Goal: Transaction & Acquisition: Purchase product/service

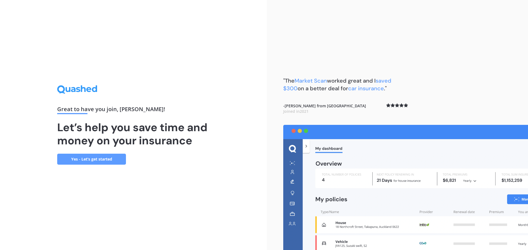
click at [215, 156] on div "Great to have you join , [PERSON_NAME] ! Let’s help you save time and money on …" at bounding box center [133, 125] width 267 height 250
click at [88, 159] on link "Yes - Let’s get started" at bounding box center [91, 159] width 69 height 11
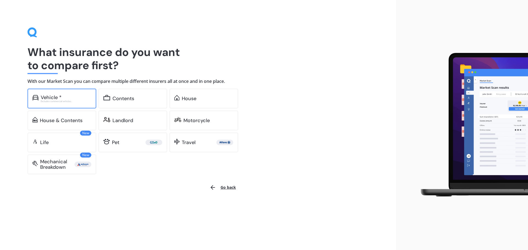
click at [59, 99] on div "Vehicle *" at bounding box center [51, 97] width 21 height 5
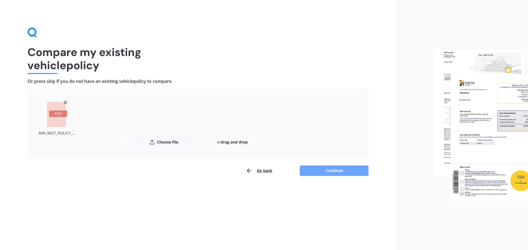
click at [326, 168] on button "Continue" at bounding box center [334, 171] width 69 height 10
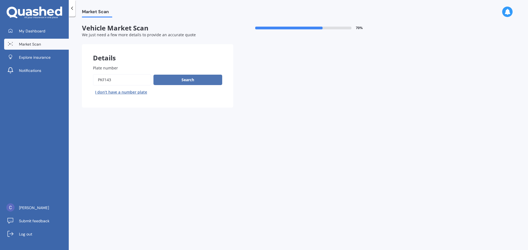
click at [192, 83] on button "Search" at bounding box center [187, 80] width 69 height 10
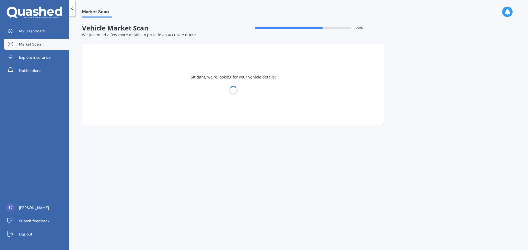
select select "SUZUKI"
select select "SWIFT"
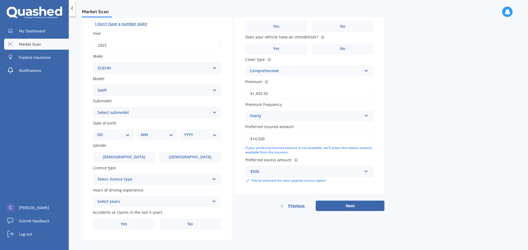
scroll to position [73, 0]
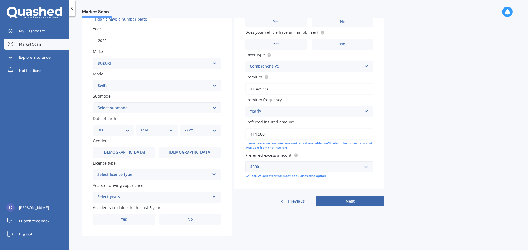
click at [125, 132] on select "DD 01 02 03 04 05 06 07 08 09 10 11 12 13 14 15 16 17 18 19 20 21 22 23 24 25 2…" at bounding box center [113, 130] width 32 height 6
select select "06"
click at [102, 127] on select "DD 01 02 03 04 05 06 07 08 09 10 11 12 13 14 15 16 17 18 19 20 21 22 23 24 25 2…" at bounding box center [113, 130] width 32 height 6
click at [165, 133] on select "MM 01 02 03 04 05 06 07 08 09 10 11 12" at bounding box center [158, 130] width 30 height 6
select select "06"
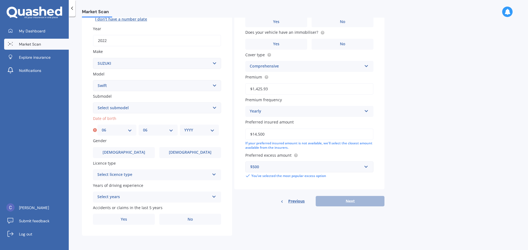
click at [143, 127] on select "MM 01 02 03 04 05 06 07 08 09 10 11 12" at bounding box center [158, 130] width 30 height 6
click at [197, 130] on select "YYYY 2025 2024 2023 2022 2021 2020 2019 2018 2017 2016 2015 2014 2013 2012 2011…" at bounding box center [199, 130] width 30 height 6
select select "1973"
click at [184, 127] on select "YYYY 2025 2024 2023 2022 2021 2020 2019 2018 2017 2016 2015 2014 2013 2012 2011…" at bounding box center [199, 130] width 30 height 6
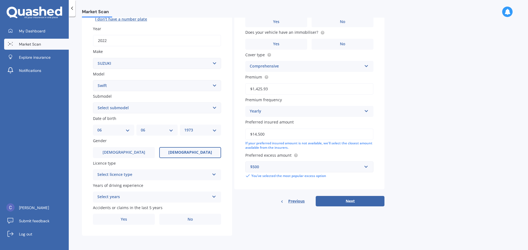
click at [178, 153] on label "[DEMOGRAPHIC_DATA]" at bounding box center [190, 152] width 62 height 11
click at [0, 0] on input "[DEMOGRAPHIC_DATA]" at bounding box center [0, 0] width 0 height 0
click at [156, 173] on div "Select licence type" at bounding box center [153, 175] width 112 height 7
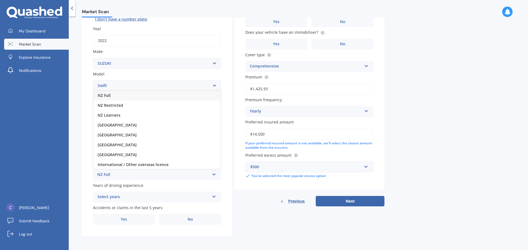
click at [130, 96] on div "NZ Full" at bounding box center [157, 96] width 128 height 10
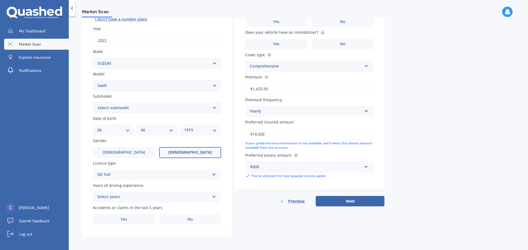
click at [159, 198] on div "Select years" at bounding box center [153, 197] width 112 height 7
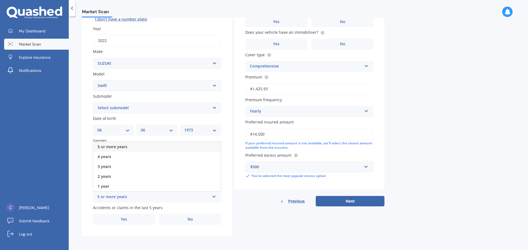
click at [126, 147] on span "5 or more years" at bounding box center [113, 146] width 30 height 5
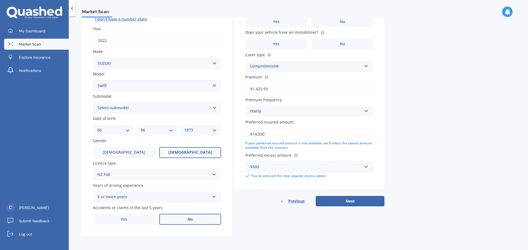
click at [191, 220] on span "No" at bounding box center [190, 219] width 5 height 5
click at [0, 0] on input "No" at bounding box center [0, 0] width 0 height 0
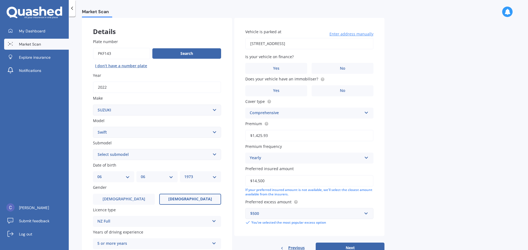
scroll to position [18, 0]
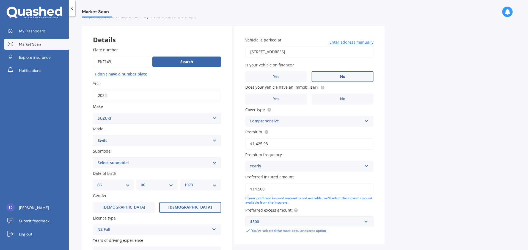
click at [335, 76] on label "No" at bounding box center [342, 76] width 62 height 11
click at [0, 0] on input "No" at bounding box center [0, 0] width 0 height 0
click at [274, 97] on span "Yes" at bounding box center [276, 99] width 7 height 5
click at [0, 0] on input "Yes" at bounding box center [0, 0] width 0 height 0
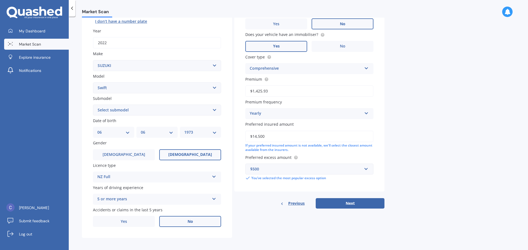
scroll to position [73, 0]
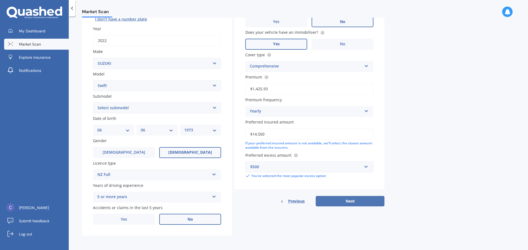
click at [340, 202] on button "Next" at bounding box center [350, 201] width 69 height 10
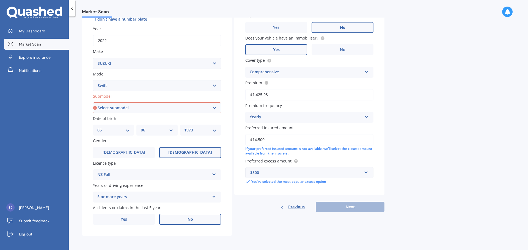
click at [158, 109] on select "Select submodel (All other) Cino Diesel Turbo GA GL GLX GO GP GS GTI LTD RS Hyb…" at bounding box center [157, 108] width 128 height 11
select select "LTD"
click at [93, 103] on select "Select submodel (All other) Cino Diesel Turbo GA GL GLX GO GP GS GTI LTD RS Hyb…" at bounding box center [157, 108] width 128 height 11
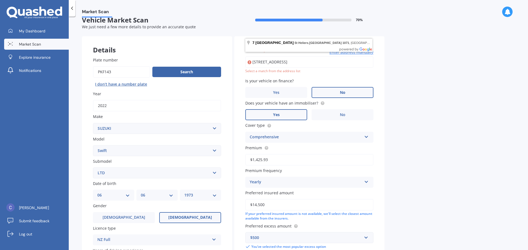
scroll to position [0, 0]
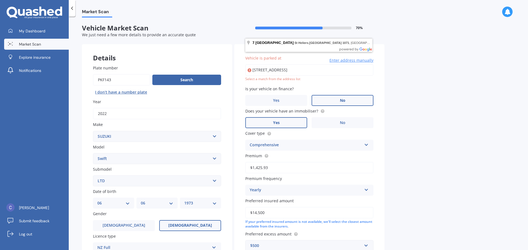
drag, startPoint x: 354, startPoint y: 70, endPoint x: 245, endPoint y: 73, distance: 108.6
click at [245, 73] on input "[STREET_ADDRESS]" at bounding box center [309, 70] width 128 height 12
type input "[STREET_ADDRESS]"
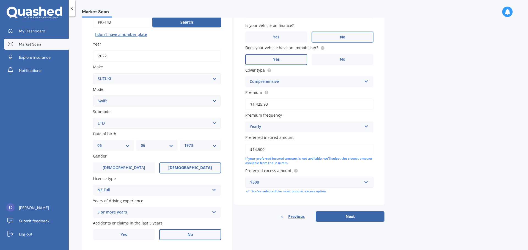
scroll to position [73, 0]
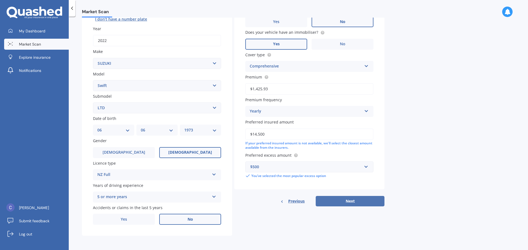
click at [353, 201] on button "Next" at bounding box center [350, 201] width 69 height 10
select select "06"
select select "1973"
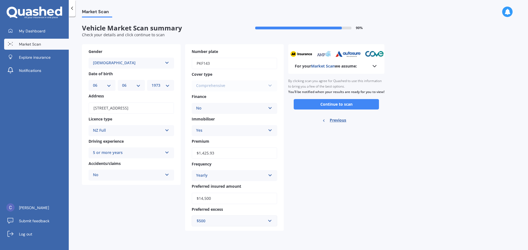
scroll to position [0, 0]
click at [322, 110] on button "Continue to scan" at bounding box center [336, 104] width 85 height 10
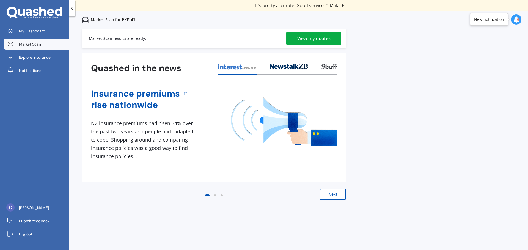
click at [309, 38] on div "View my quotes" at bounding box center [313, 38] width 33 height 13
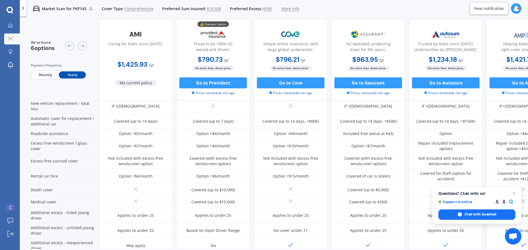
scroll to position [223, 0]
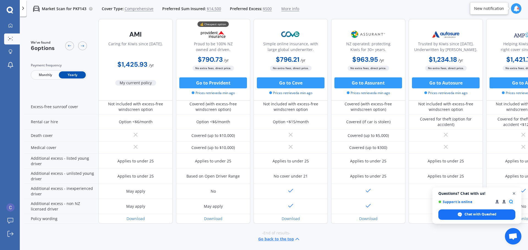
click at [513, 194] on span "Open chat" at bounding box center [514, 194] width 7 height 7
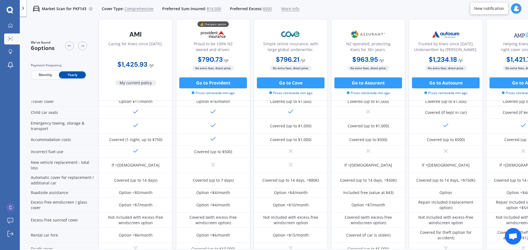
scroll to position [86, 0]
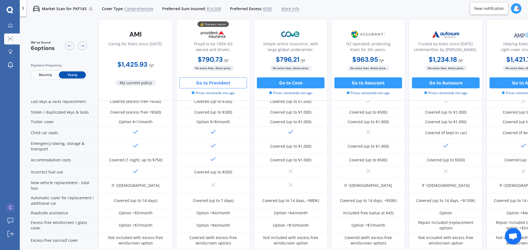
click at [207, 83] on button "Go to Provident" at bounding box center [213, 83] width 68 height 11
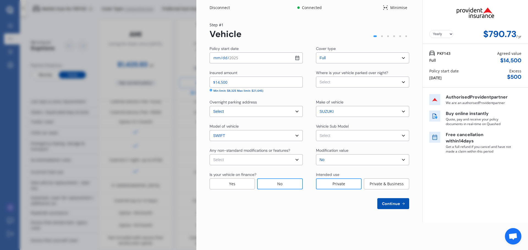
click at [369, 82] on select "Select Garage (fully enclosed) Off Street Parking Other" at bounding box center [362, 82] width 93 height 11
select select "OFF-STREET"
click at [316, 77] on select "Select Garage (fully enclosed) Off Street Parking Other" at bounding box center [362, 82] width 93 height 11
click at [335, 134] on select "Select Swift A2L GL Hatchback 5dr CVT 1sp 1.2i MY20" at bounding box center [362, 135] width 93 height 11
select select "NZVSUZU2022AEAG"
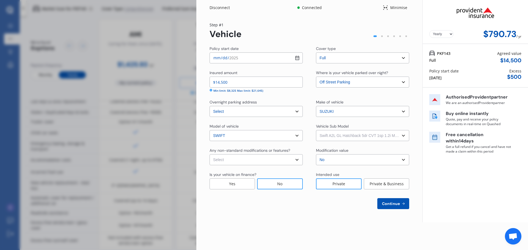
click at [316, 130] on select "Select Swift A2L GL Hatchback 5dr CVT 1sp 1.2i MY20" at bounding box center [362, 135] width 93 height 11
click at [268, 162] on select "Select None [MEDICAL_DATA] System(NOS) Roll Cage Full Racing Harness" at bounding box center [255, 160] width 93 height 11
select select "none"
click at [209, 155] on select "Select None [MEDICAL_DATA] System(NOS) Roll Cage Full Racing Harness" at bounding box center [255, 160] width 93 height 11
click at [386, 203] on span "Continue" at bounding box center [391, 204] width 20 height 4
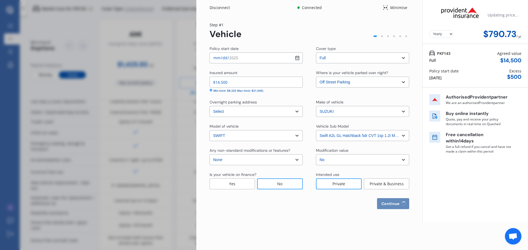
select select "06"
select select "1973"
select select "NZ_FULL"
select select "0"
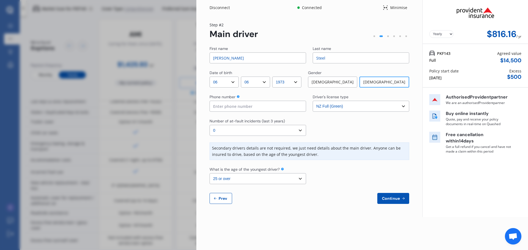
click at [296, 178] on select "Select the age of the youngest driver. 16 17 18 19 20 21 22 23 24 25 or over" at bounding box center [257, 178] width 97 height 11
select select "16"
click at [209, 173] on select "Select the age of the youngest driver. 16 17 18 19 20 21 22 23 24 25 or over" at bounding box center [257, 178] width 97 height 11
click at [403, 198] on icon at bounding box center [403, 199] width 5 height 4
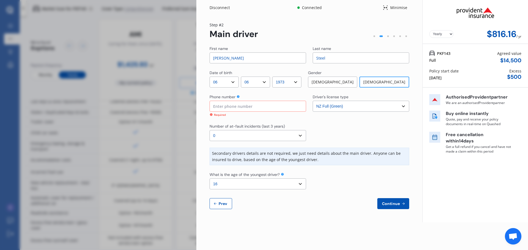
click at [258, 109] on input at bounding box center [257, 106] width 97 height 11
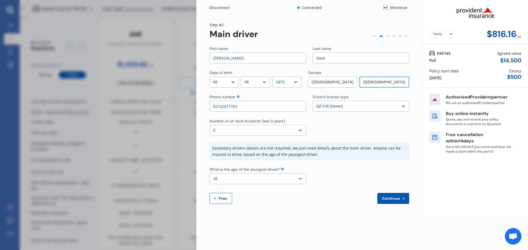
type input "02102417763"
click at [394, 198] on span "Continue" at bounding box center [391, 199] width 20 height 4
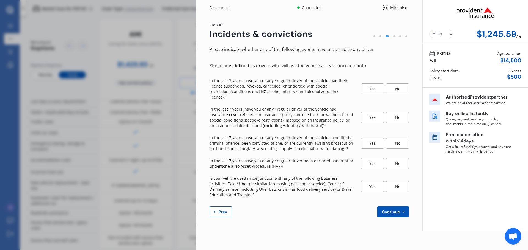
click at [221, 210] on span "Prev" at bounding box center [222, 212] width 11 height 4
select select "06"
select select "1973"
select select "NZ_FULL"
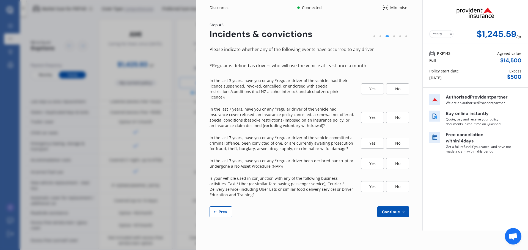
select select "0"
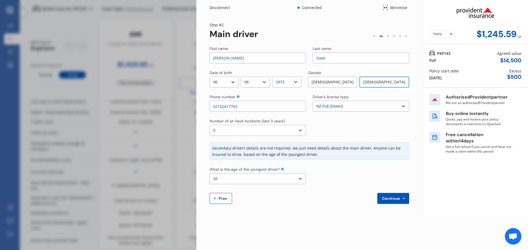
click at [283, 179] on select "Select the age of the youngest driver. 16 17 18 19 20 21 22 23 24 25 or over" at bounding box center [257, 178] width 97 height 11
select select "17"
click at [209, 173] on select "Select the age of the youngest driver. 16 17 18 19 20 21 22 23 24 25 or over" at bounding box center [257, 178] width 97 height 11
click at [389, 197] on span "Continue" at bounding box center [391, 199] width 20 height 4
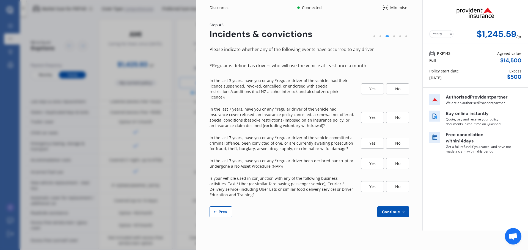
click at [219, 210] on span "Prev" at bounding box center [222, 212] width 11 height 4
select select "06"
select select "1973"
select select "NZ_FULL"
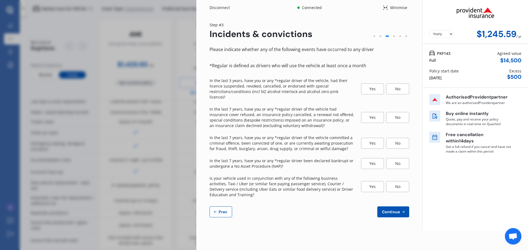
select select "0"
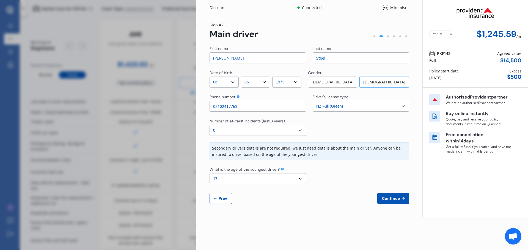
click at [262, 180] on select "Select the age of the youngest driver. 16 17 18 19 20 21 22 23 24 25 or over" at bounding box center [257, 178] width 97 height 11
select select "18"
click at [209, 173] on select "Select the age of the youngest driver. 16 17 18 19 20 21 22 23 24 25 or over" at bounding box center [257, 178] width 97 height 11
click at [392, 200] on span "Continue" at bounding box center [391, 199] width 20 height 4
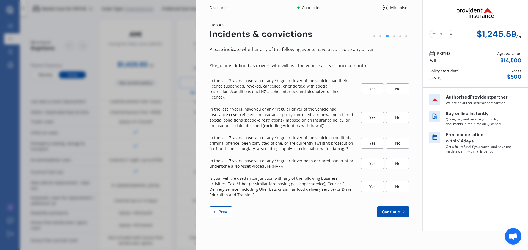
click at [221, 210] on span "Prev" at bounding box center [222, 212] width 11 height 4
select select "06"
select select "1973"
select select "NZ_FULL"
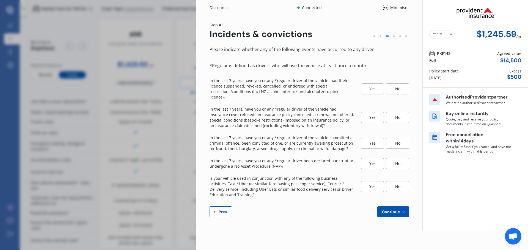
select select "0"
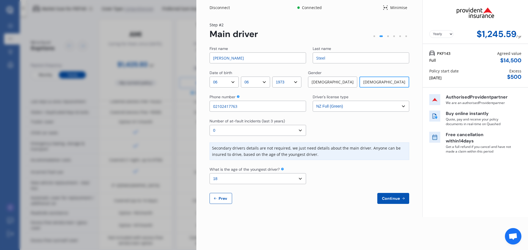
click at [239, 178] on select "Select the age of the youngest driver. 16 17 18 19 20 21 22 23 24 25 or over" at bounding box center [257, 178] width 97 height 11
select select "21"
click at [209, 173] on select "Select the age of the youngest driver. 16 17 18 19 20 21 22 23 24 25 or over" at bounding box center [257, 178] width 97 height 11
click at [386, 199] on span "Continue" at bounding box center [391, 199] width 20 height 4
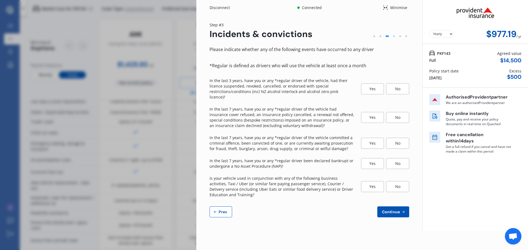
click at [223, 210] on span "Prev" at bounding box center [222, 212] width 11 height 4
select select "06"
select select "1973"
select select "NZ_FULL"
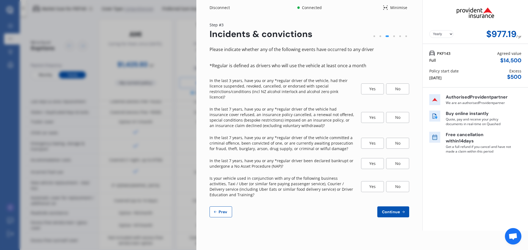
select select "0"
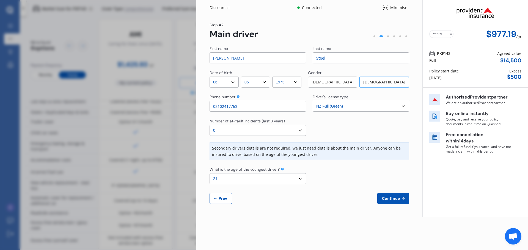
click at [256, 175] on select "Select the age of the youngest driver. 16 17 18 19 20 21 22 23 24 25 or over" at bounding box center [257, 178] width 97 height 11
select select "20"
click at [209, 173] on select "Select the age of the youngest driver. 16 17 18 19 20 21 22 23 24 25 or over" at bounding box center [257, 178] width 97 height 11
click at [401, 199] on icon at bounding box center [403, 199] width 5 height 4
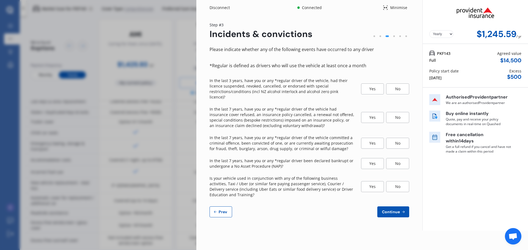
click at [225, 210] on span "Prev" at bounding box center [222, 212] width 11 height 4
select select "06"
select select "1973"
select select "NZ_FULL"
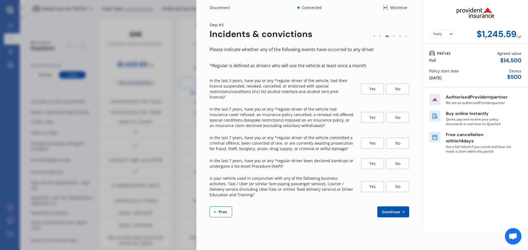
select select "0"
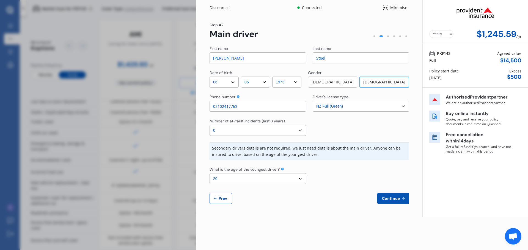
click at [236, 173] on select "Select the age of the youngest driver. 16 17 18 19 20 21 22 23 24 25 or over" at bounding box center [257, 178] width 97 height 11
select select "16"
click at [209, 173] on select "Select the age of the youngest driver. 16 17 18 19 20 21 22 23 24 25 or over" at bounding box center [257, 178] width 97 height 11
click at [329, 82] on div "[DEMOGRAPHIC_DATA]" at bounding box center [332, 82] width 49 height 11
click at [222, 200] on span "Prev" at bounding box center [222, 199] width 11 height 4
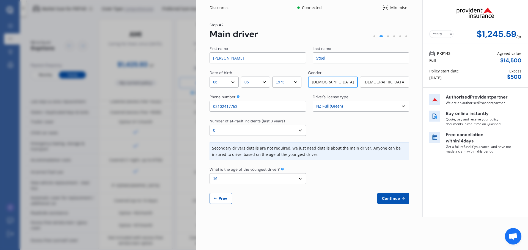
select select "full"
select select "OFF-STREET"
select select "[STREET_ADDRESS]"
select select "SUZUKI"
select select "SWIFT"
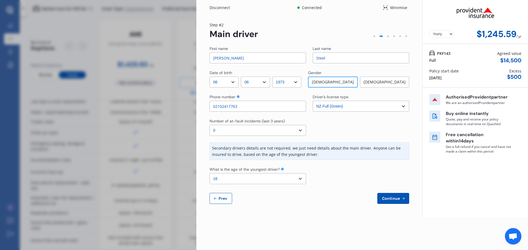
select select "NZVSUZU2022AEAG"
select select "none"
select select "NO"
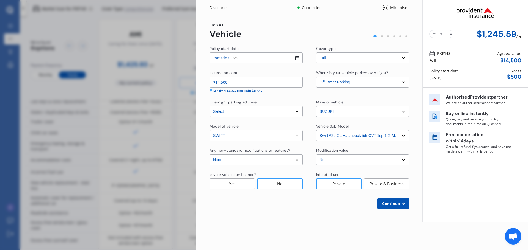
click at [274, 84] on input "$14,500" at bounding box center [255, 82] width 93 height 11
click at [219, 82] on input "$14,500" at bounding box center [255, 82] width 93 height 11
click at [230, 84] on input "$14,500" at bounding box center [255, 82] width 93 height 11
click at [518, 78] on div "$ 500" at bounding box center [514, 77] width 14 height 6
click at [384, 204] on span "Continue" at bounding box center [391, 204] width 20 height 4
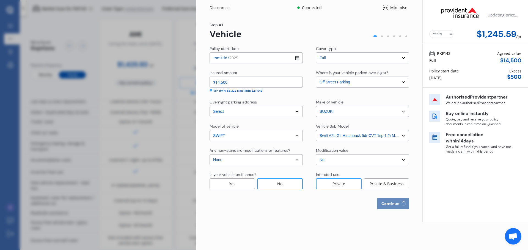
select select "06"
select select "1973"
select select "NZ_FULL"
select select "0"
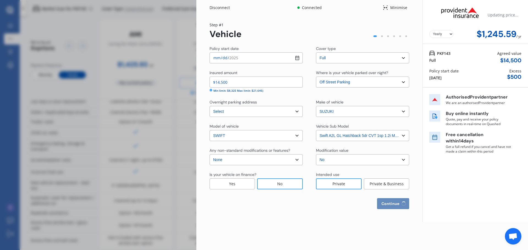
select select "16"
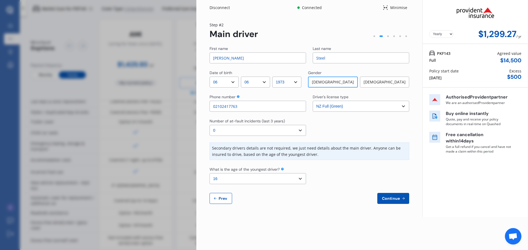
click at [393, 198] on span "Continue" at bounding box center [391, 199] width 20 height 4
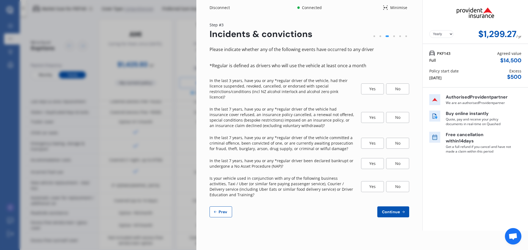
click at [394, 89] on div "No" at bounding box center [397, 89] width 23 height 11
click at [395, 113] on div "No" at bounding box center [397, 117] width 23 height 11
click at [397, 140] on div "No" at bounding box center [397, 143] width 23 height 11
click at [396, 159] on div "No" at bounding box center [397, 163] width 23 height 11
click at [398, 181] on div "No" at bounding box center [397, 186] width 23 height 11
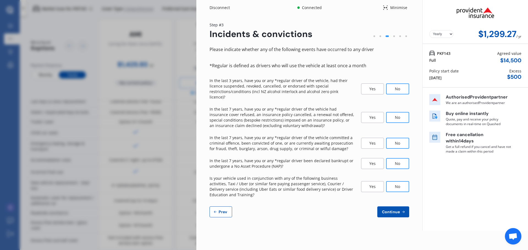
click at [396, 210] on span "Continue" at bounding box center [391, 212] width 20 height 4
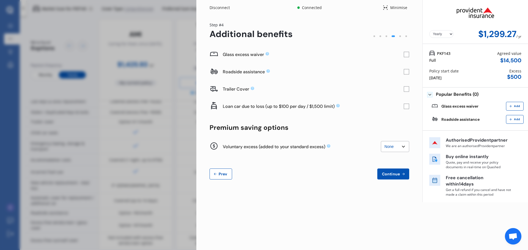
click at [219, 175] on span "Prev" at bounding box center [222, 174] width 11 height 4
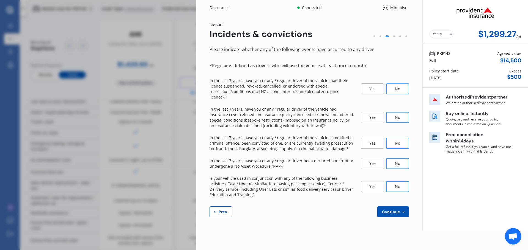
click at [373, 182] on div "Yes" at bounding box center [372, 186] width 23 height 11
click at [376, 161] on div "Yes" at bounding box center [372, 163] width 23 height 11
click at [369, 138] on div "Yes" at bounding box center [372, 143] width 23 height 11
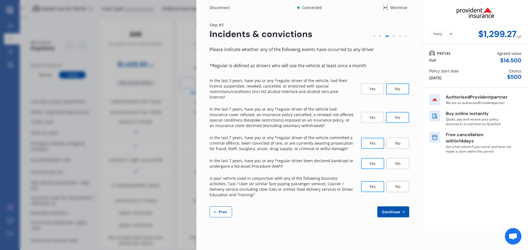
drag, startPoint x: 224, startPoint y: 209, endPoint x: 235, endPoint y: 205, distance: 12.6
click at [224, 209] on button "Prev" at bounding box center [220, 212] width 23 height 11
select select "06"
select select "1973"
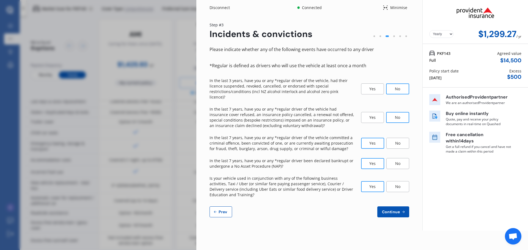
select select "NZ_FULL"
select select "0"
select select "16"
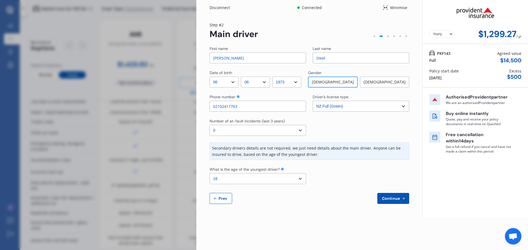
click at [394, 199] on span "Continue" at bounding box center [391, 199] width 20 height 4
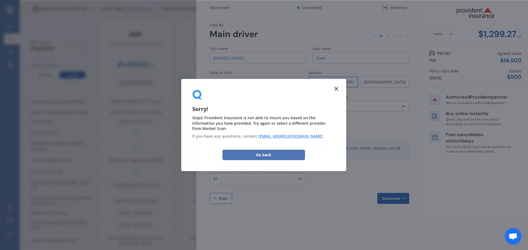
click at [271, 154] on button "Go back" at bounding box center [263, 155] width 82 height 10
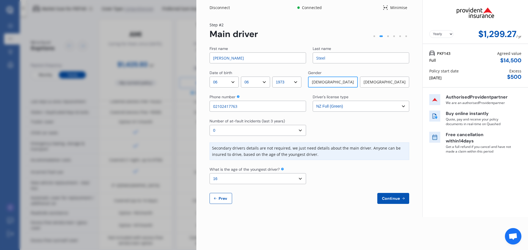
click at [395, 200] on span "Continue" at bounding box center [391, 199] width 20 height 4
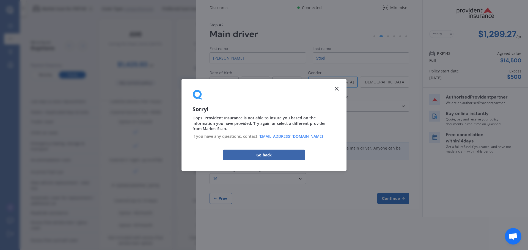
click at [337, 90] on icon at bounding box center [336, 89] width 7 height 7
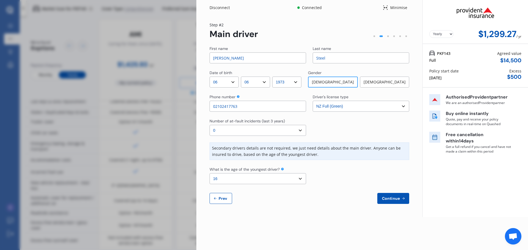
click at [396, 201] on span "Continue" at bounding box center [391, 199] width 20 height 4
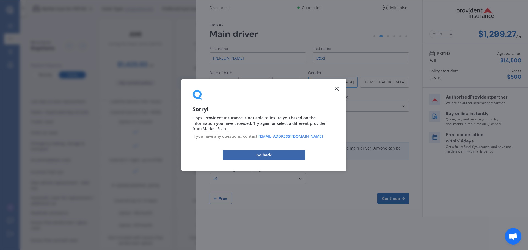
click at [336, 89] on line at bounding box center [336, 88] width 3 height 3
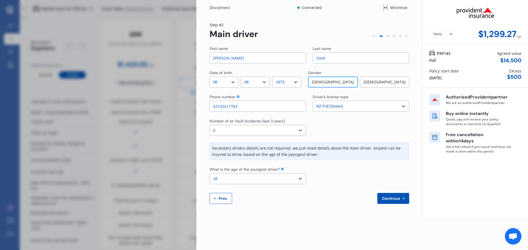
click at [224, 7] on div "Disconnect" at bounding box center [222, 7] width 26 height 5
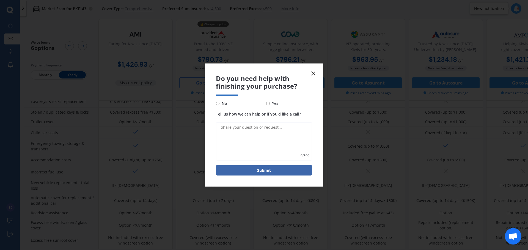
click at [217, 102] on input "No" at bounding box center [218, 104] width 4 height 4
radio input "true"
click at [266, 170] on button "Submit" at bounding box center [264, 171] width 96 height 10
click at [316, 75] on div "Do you need help with finishing your purchase? No Yes Tell us how we can help o…" at bounding box center [264, 125] width 118 height 123
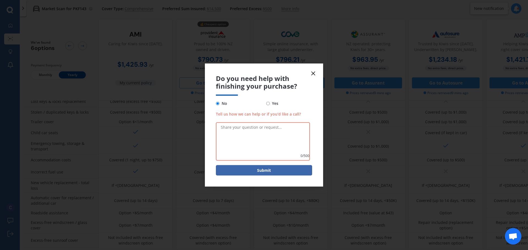
click at [314, 75] on icon at bounding box center [313, 73] width 7 height 7
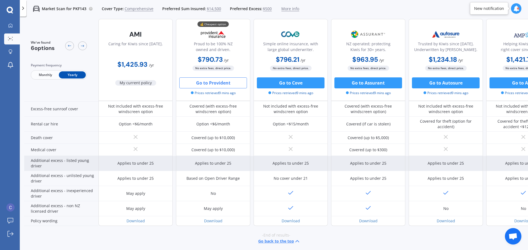
scroll to position [220, 0]
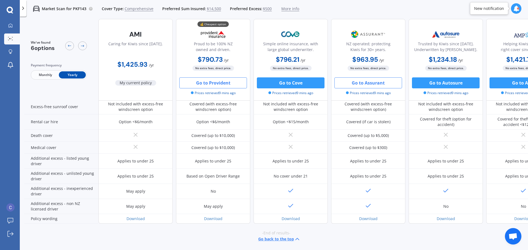
click at [366, 79] on button "Go to Assurant" at bounding box center [368, 83] width 68 height 11
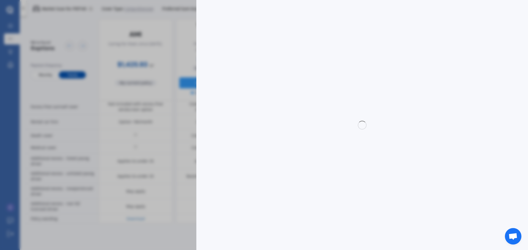
select select "full"
select select "0"
select select "[GEOGRAPHIC_DATA]"
select select "SUZUKI"
select select "SWIFT"
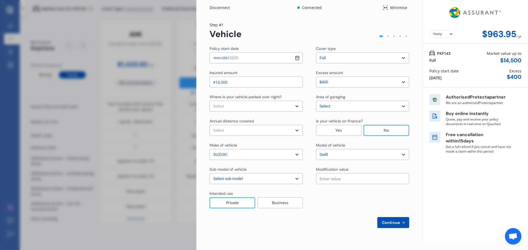
select select "LTD"
click at [387, 84] on select "Select excess amount $400 $900 $1,400" at bounding box center [362, 82] width 93 height 11
select select "1000.00"
click at [316, 77] on select "Select excess amount $400 $900 $1,400" at bounding box center [362, 82] width 93 height 11
click at [389, 222] on span "Continue" at bounding box center [391, 223] width 20 height 4
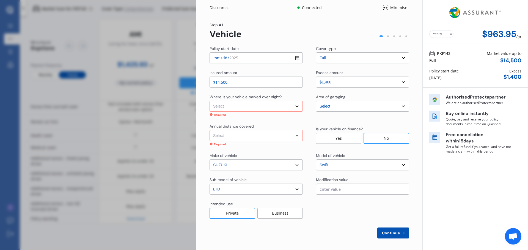
click at [247, 105] on select "Select In a garage On own property On street or road" at bounding box center [255, 106] width 93 height 11
select select "On own property"
click at [209, 101] on select "Select In a garage On own property On street or road" at bounding box center [255, 106] width 93 height 11
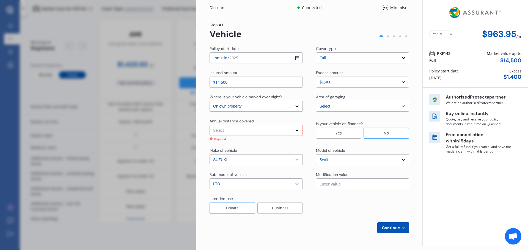
click at [243, 131] on select "Select Low (less than 15,000km per year) Average (15,000-30,000km per year) Hig…" at bounding box center [255, 130] width 93 height 11
select select "15000"
click at [209, 125] on select "Select Low (less than 15,000km per year) Average (15,000-30,000km per year) Hig…" at bounding box center [255, 130] width 93 height 11
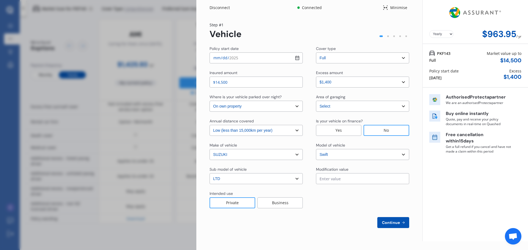
click at [397, 224] on span "Continue" at bounding box center [391, 223] width 20 height 4
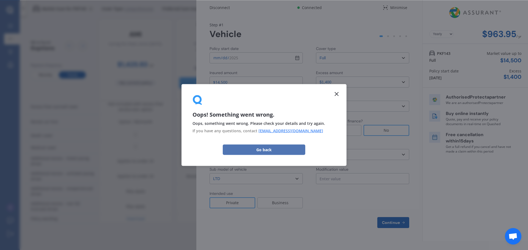
click at [259, 150] on button "Go back" at bounding box center [264, 150] width 82 height 10
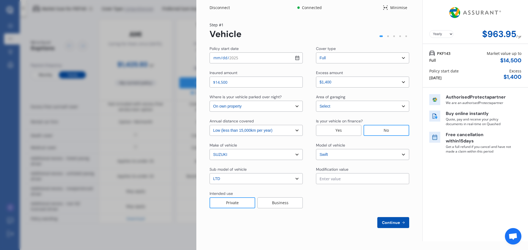
click at [226, 10] on div "Disconnect Connected Minimise" at bounding box center [309, 5] width 226 height 11
click at [218, 7] on div "Disconnect" at bounding box center [222, 7] width 26 height 5
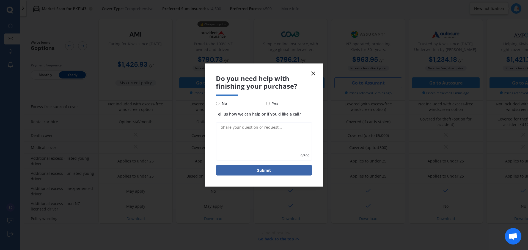
click at [217, 103] on input "No" at bounding box center [218, 104] width 4 height 4
radio input "true"
click at [268, 169] on button "Submit" at bounding box center [264, 171] width 96 height 10
click at [311, 70] on form "Do you need help with finishing your purchase? No Yes Tell us how we can help o…" at bounding box center [264, 125] width 118 height 123
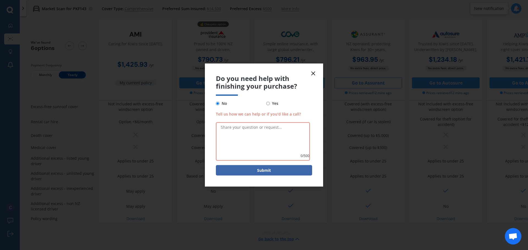
click at [316, 76] on icon at bounding box center [313, 73] width 7 height 7
